Goal: Information Seeking & Learning: Learn about a topic

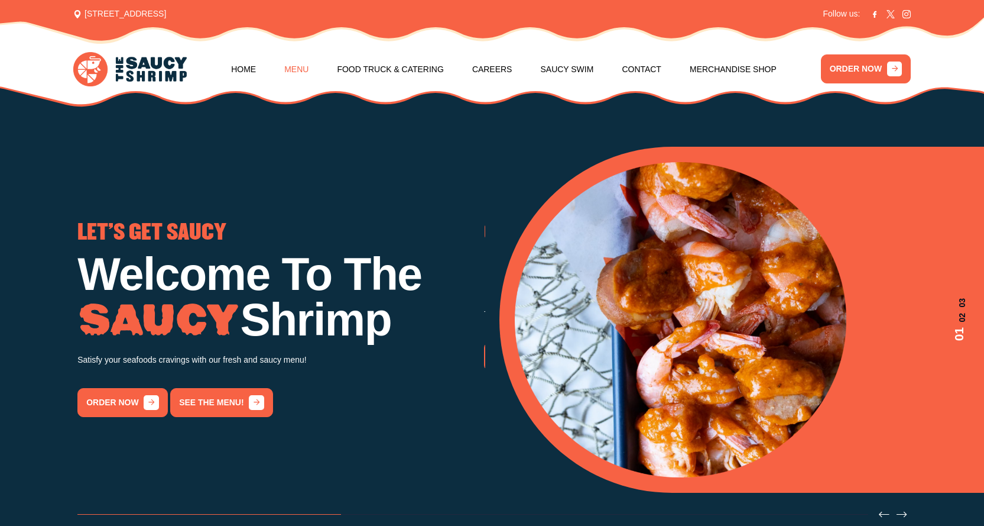
click at [303, 61] on link "Menu" at bounding box center [296, 69] width 24 height 45
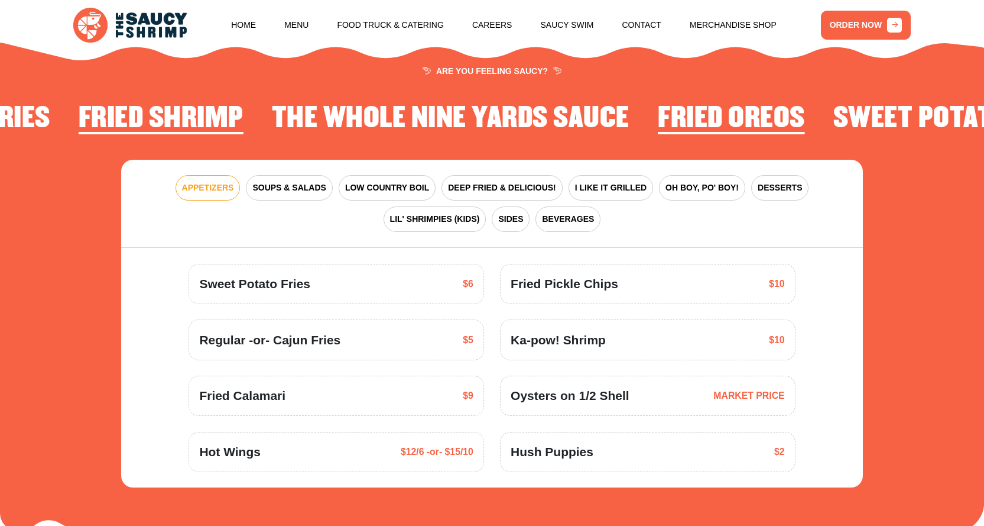
scroll to position [1540, 0]
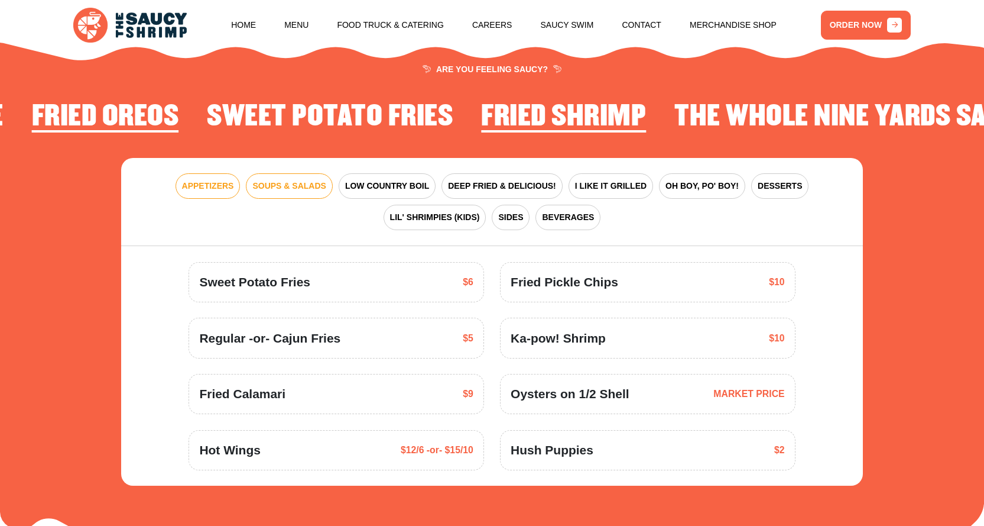
click at [288, 186] on span "SOUPS & SALADS" at bounding box center [288, 186] width 73 height 12
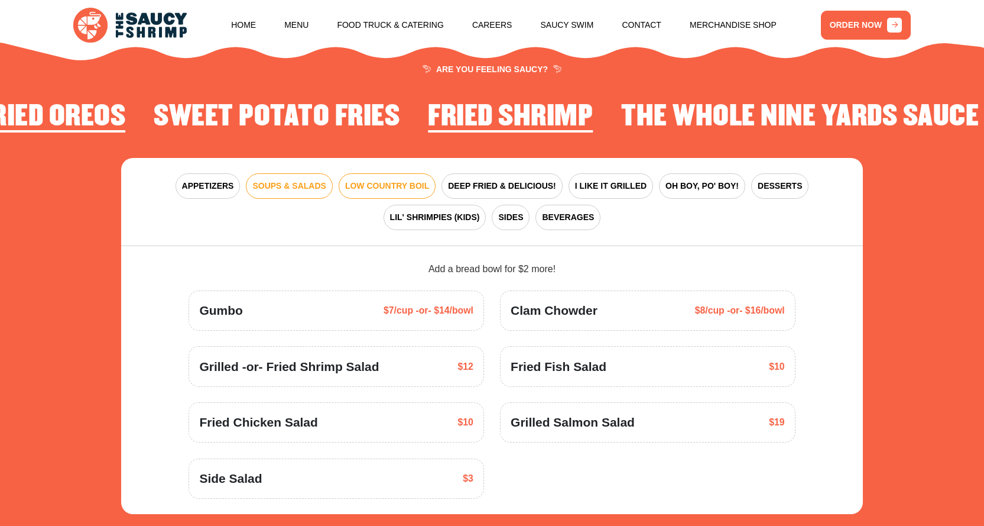
click at [378, 188] on span "LOW COUNTRY BOIL" at bounding box center [387, 186] width 84 height 12
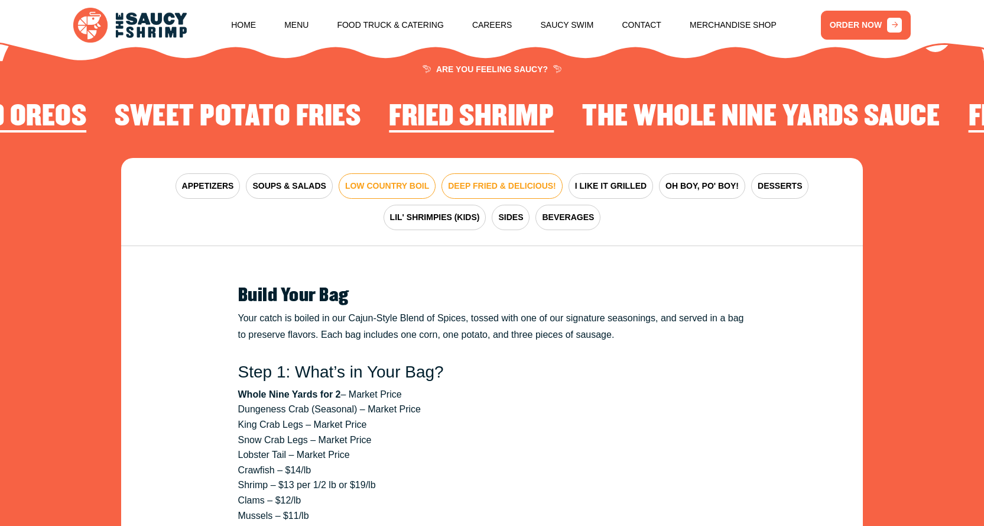
click at [490, 184] on span "DEEP FRIED & DELICIOUS!" at bounding box center [502, 186] width 108 height 12
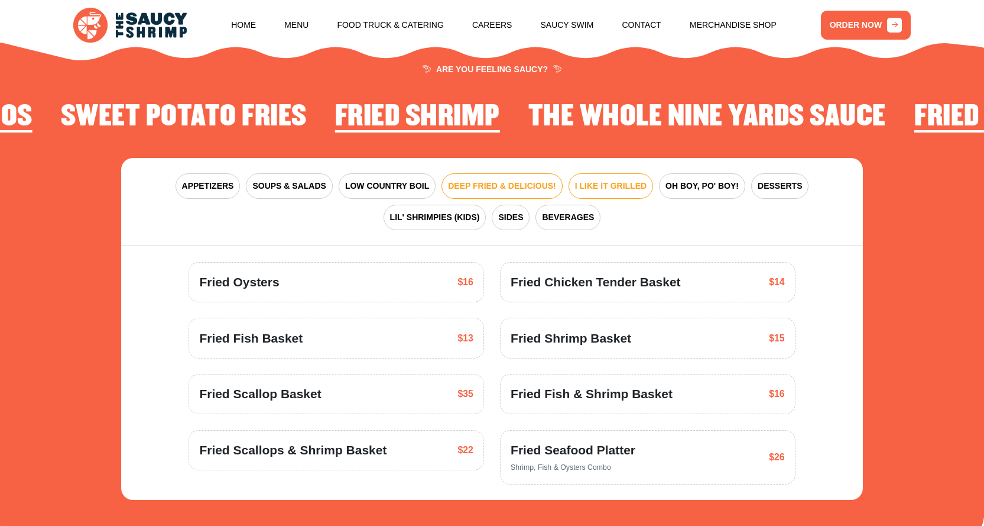
click at [605, 181] on span "I LIKE IT GRILLED" at bounding box center [611, 186] width 72 height 12
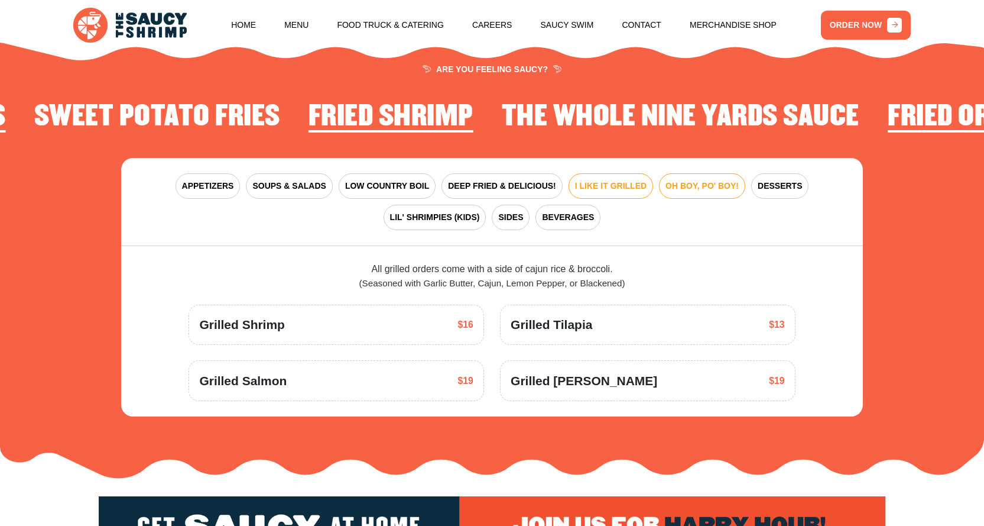
click at [708, 189] on span "OH BOY, PO' BOY!" at bounding box center [702, 186] width 73 height 12
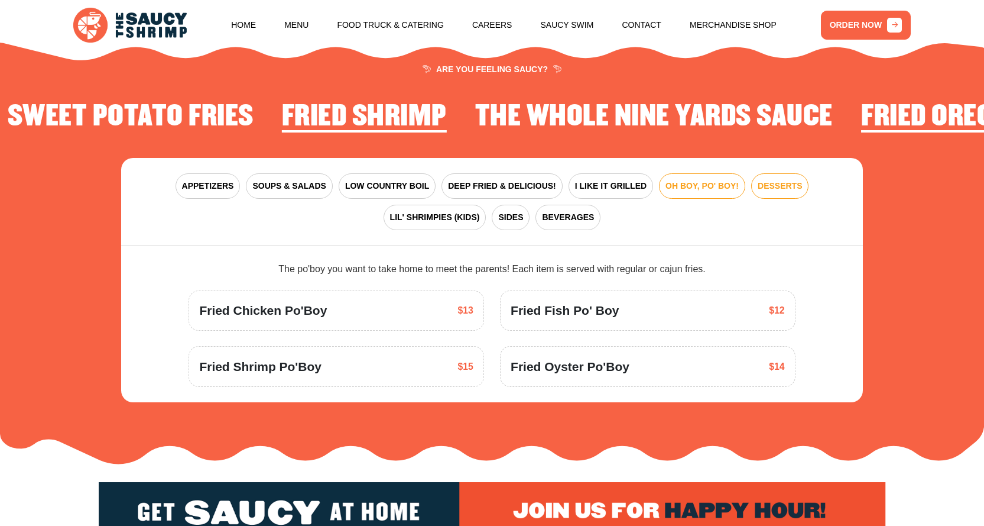
click at [782, 184] on span "DESSERTS" at bounding box center [780, 186] width 44 height 12
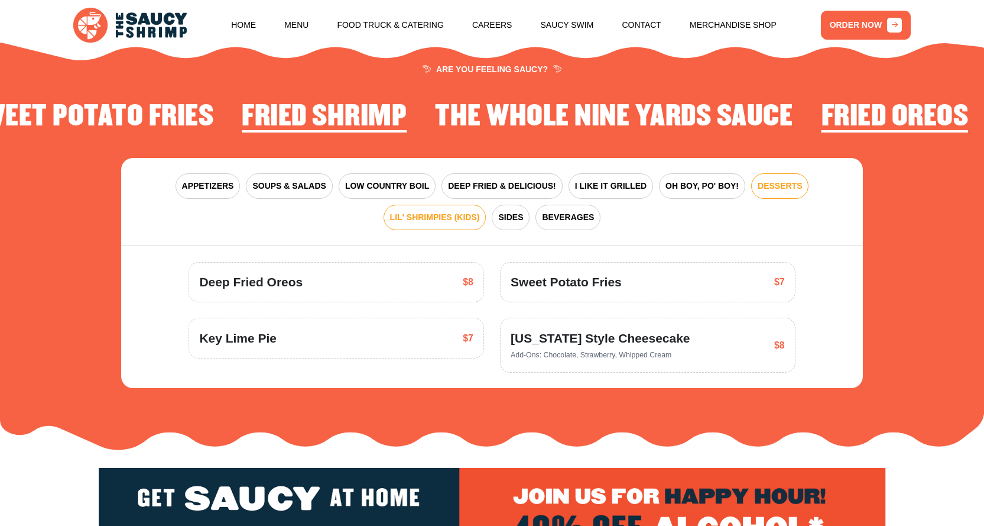
click at [431, 218] on span "LIL' SHRIMPIES (KIDS)" at bounding box center [435, 217] width 90 height 12
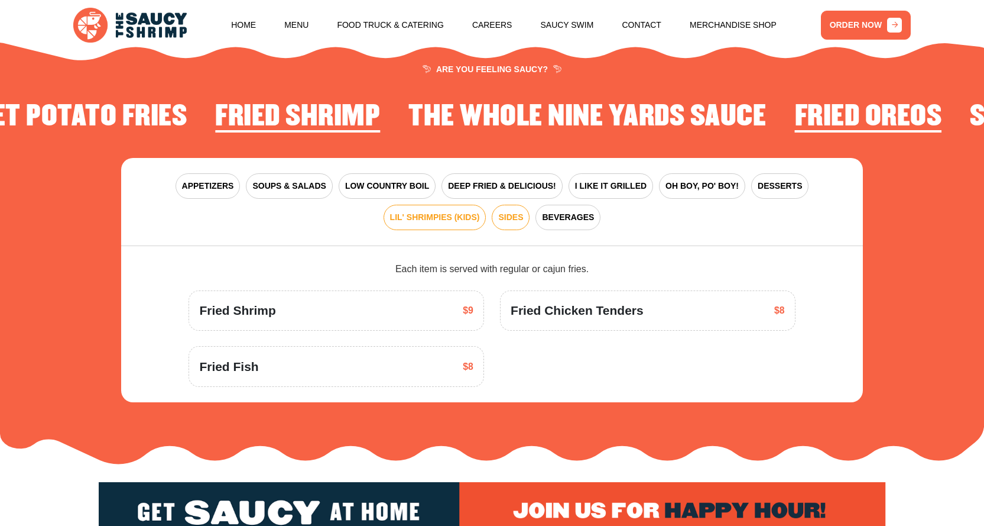
click at [517, 211] on span "SIDES" at bounding box center [510, 217] width 25 height 12
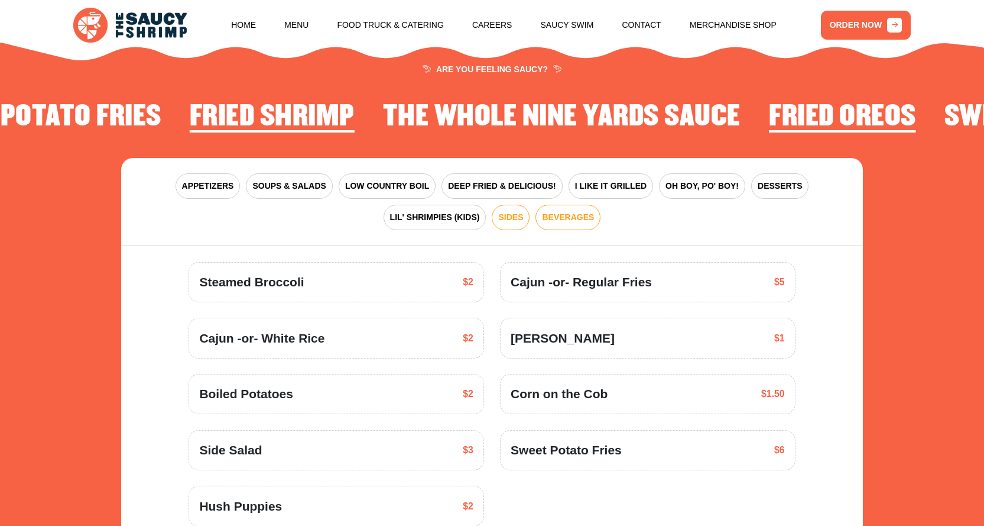
click at [584, 208] on button "BEVERAGES" at bounding box center [568, 217] width 65 height 25
